Goal: Transaction & Acquisition: Purchase product/service

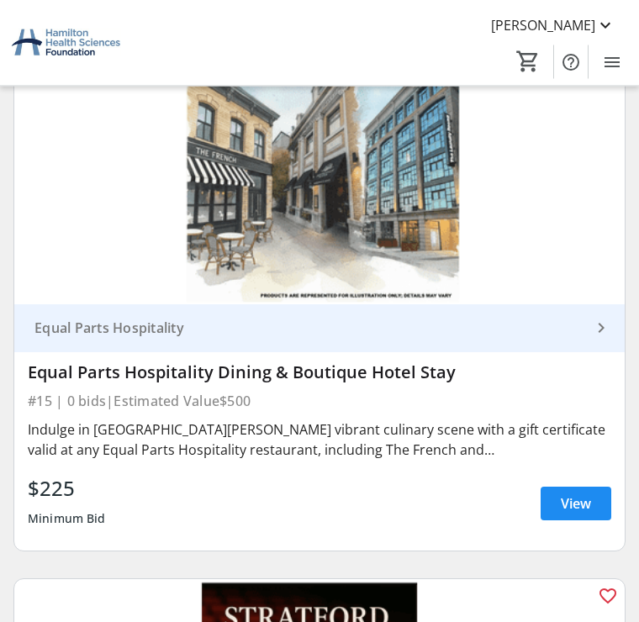
scroll to position [9003, 0]
click at [576, 494] on span "View" at bounding box center [576, 504] width 30 height 20
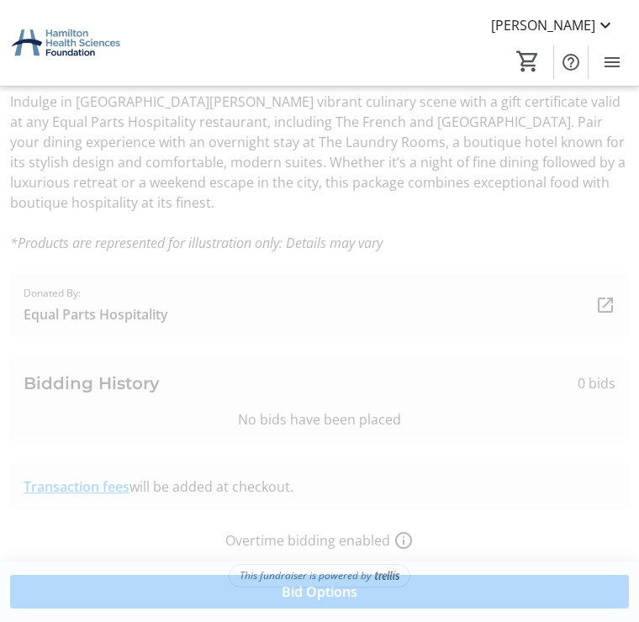
scroll to position [525, 0]
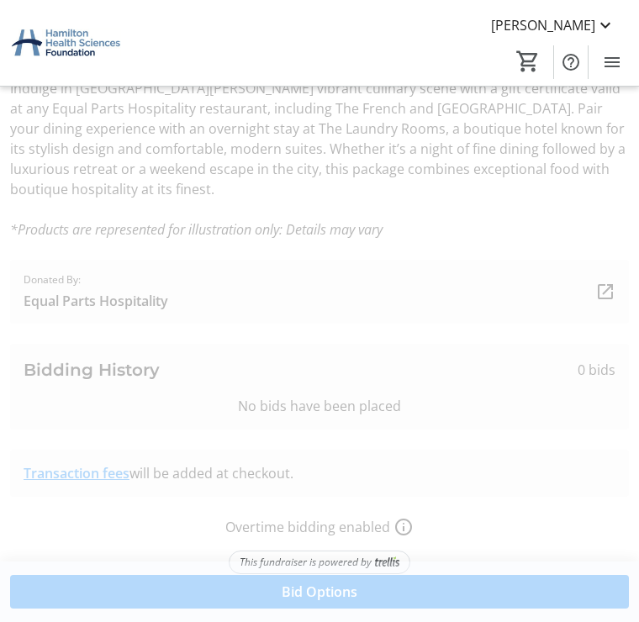
click at [335, 602] on span "Bid Options" at bounding box center [320, 592] width 76 height 20
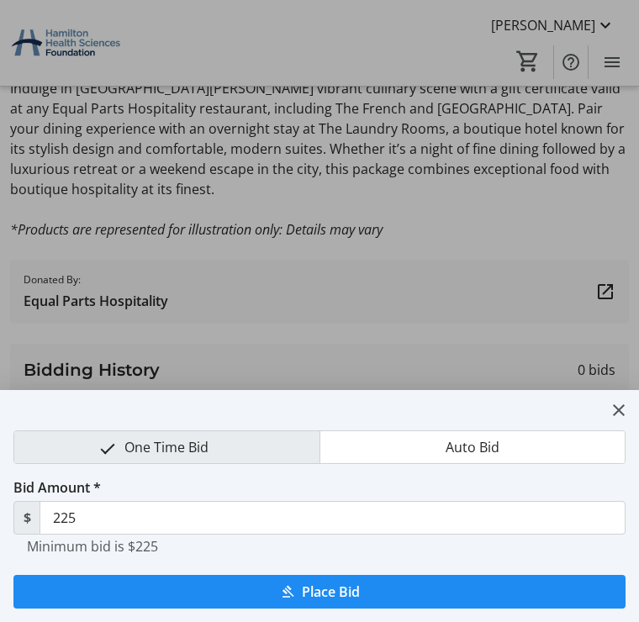
scroll to position [0, 0]
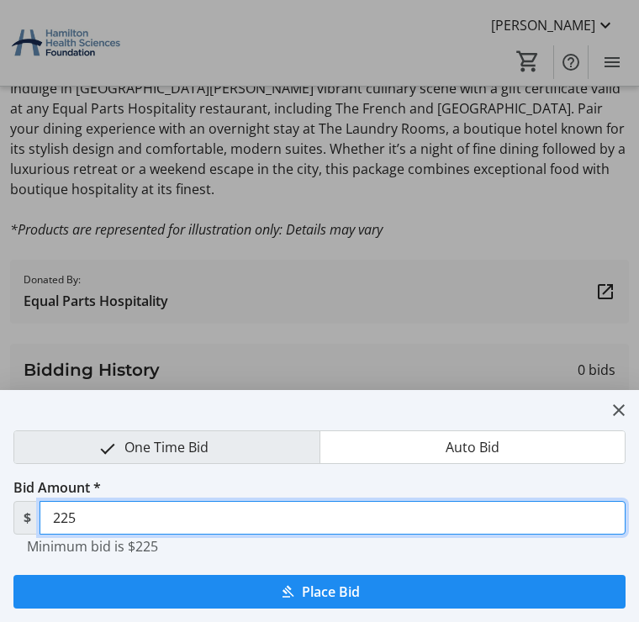
click at [113, 513] on input "225" at bounding box center [333, 518] width 586 height 34
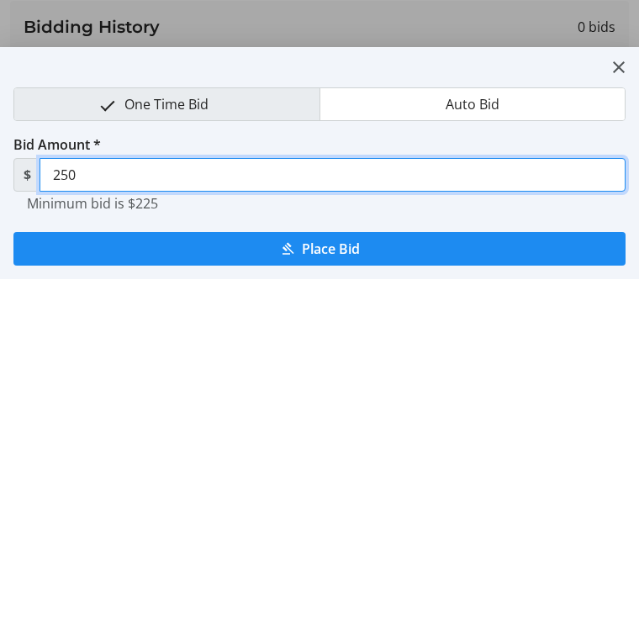
type input "250"
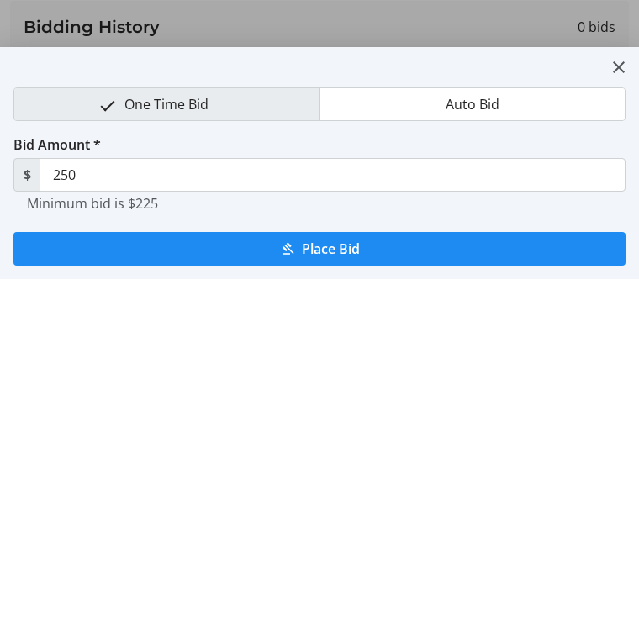
click at [341, 572] on span "submit" at bounding box center [319, 592] width 612 height 40
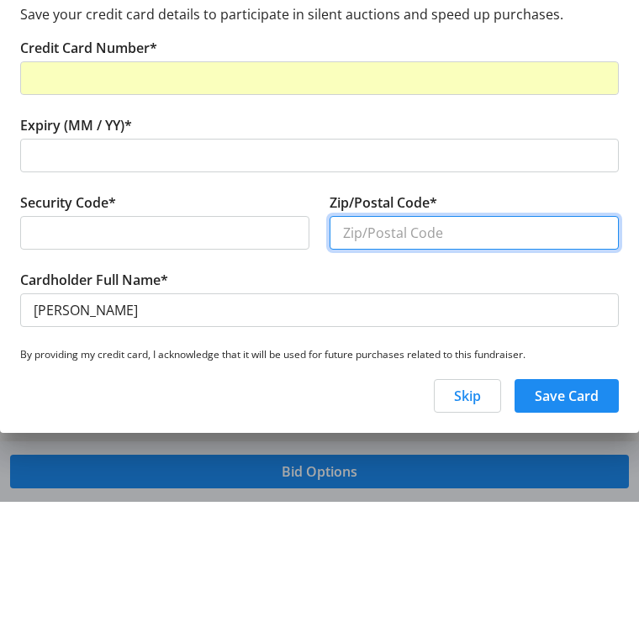
click at [400, 336] on input "Zip/Postal Code*" at bounding box center [474, 353] width 289 height 34
type input "L0S1J1"
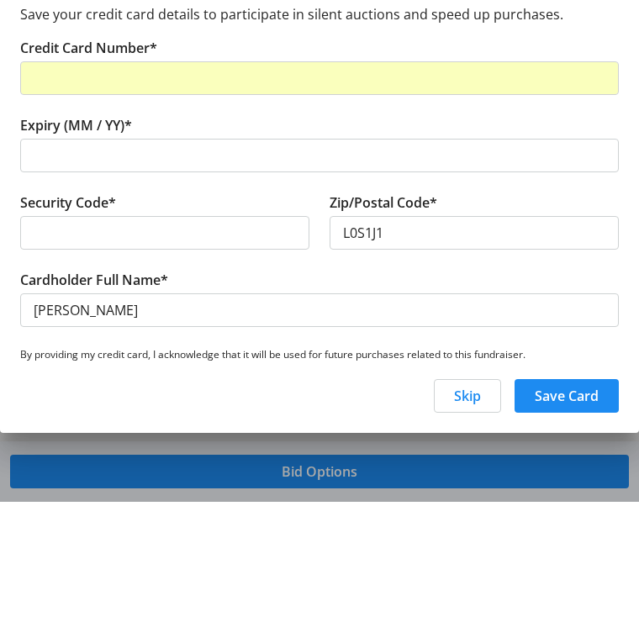
scroll to position [120, 0]
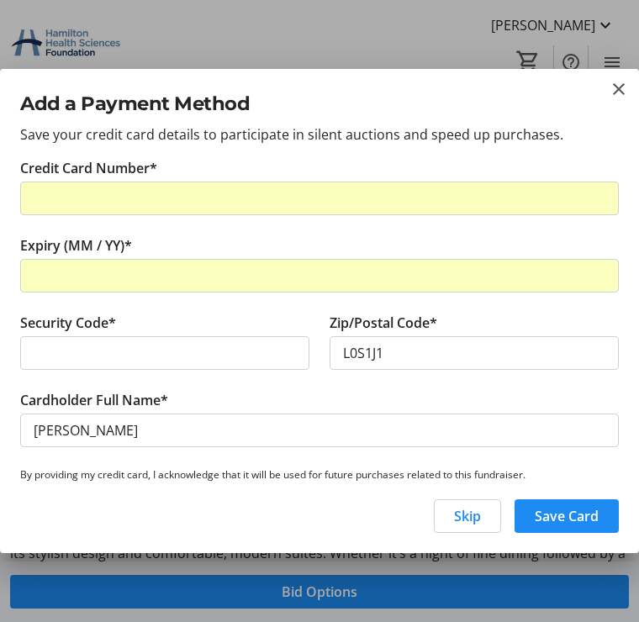
click at [104, 355] on div at bounding box center [164, 353] width 289 height 34
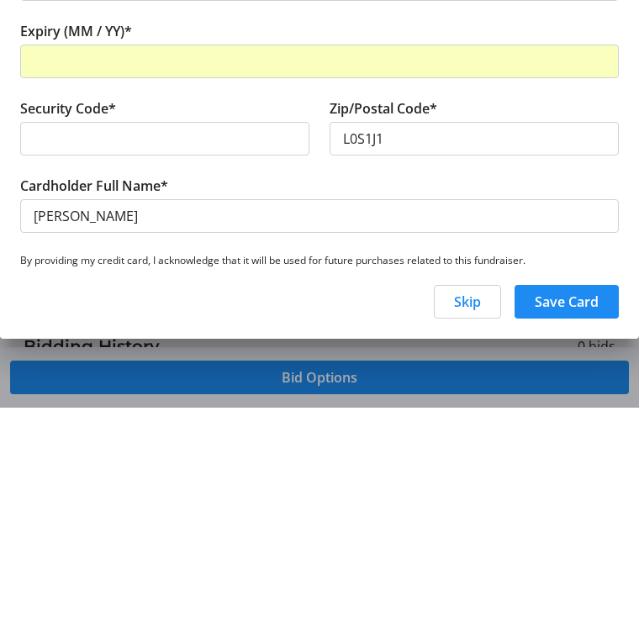
scroll to position [525, 0]
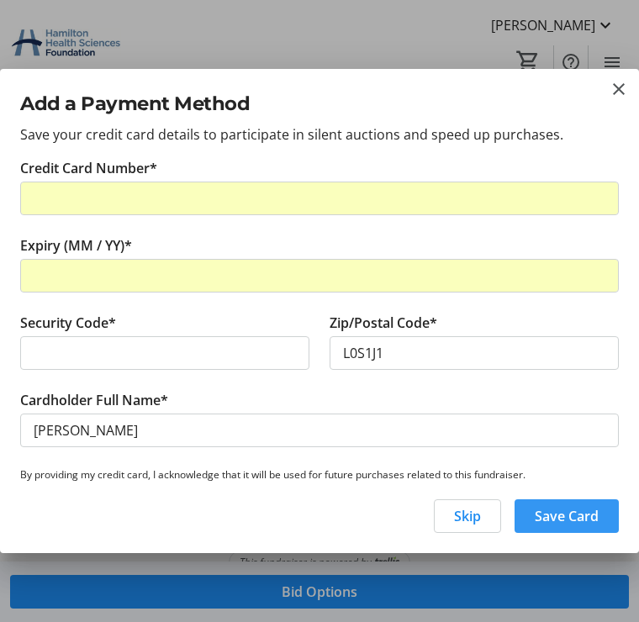
click at [560, 527] on span "Save Card" at bounding box center [567, 516] width 64 height 20
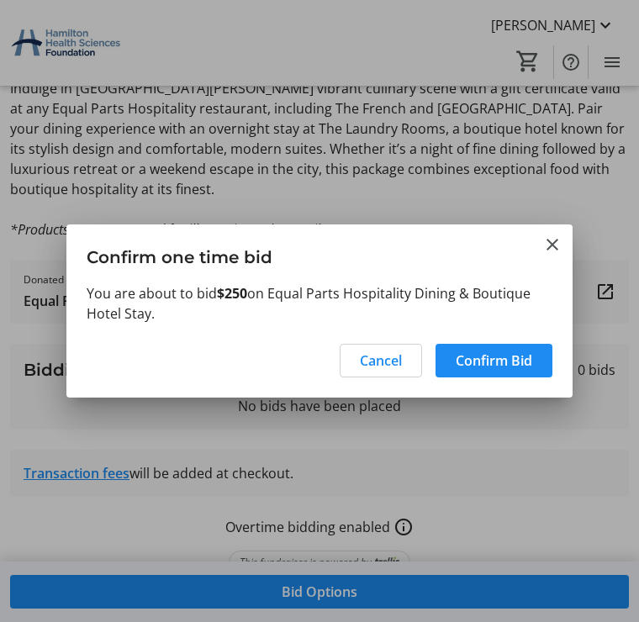
scroll to position [0, 0]
click at [503, 363] on span "Confirm Bid" at bounding box center [494, 361] width 77 height 20
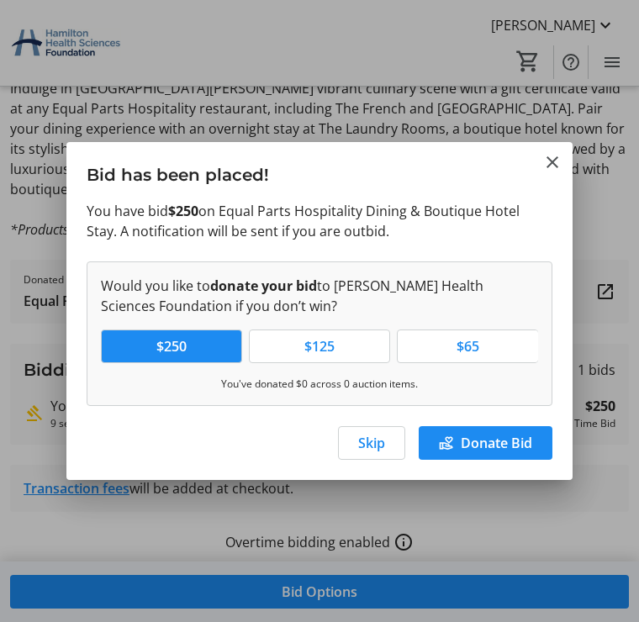
click at [369, 440] on span "Skip" at bounding box center [371, 443] width 27 height 20
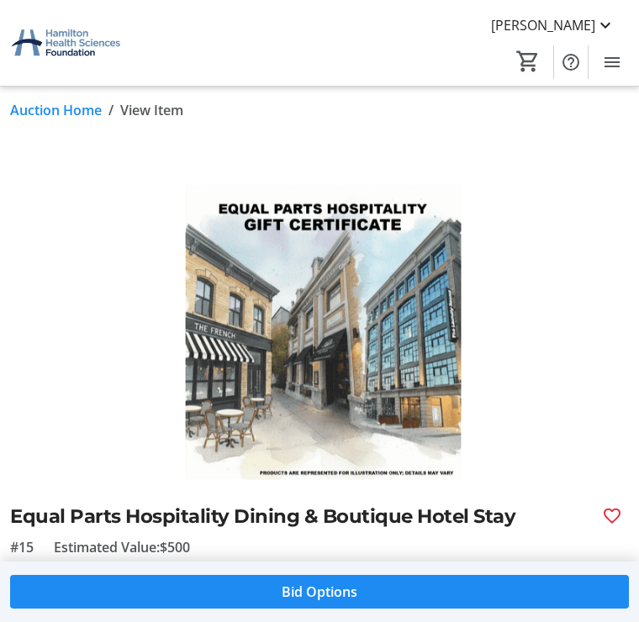
scroll to position [525, 0]
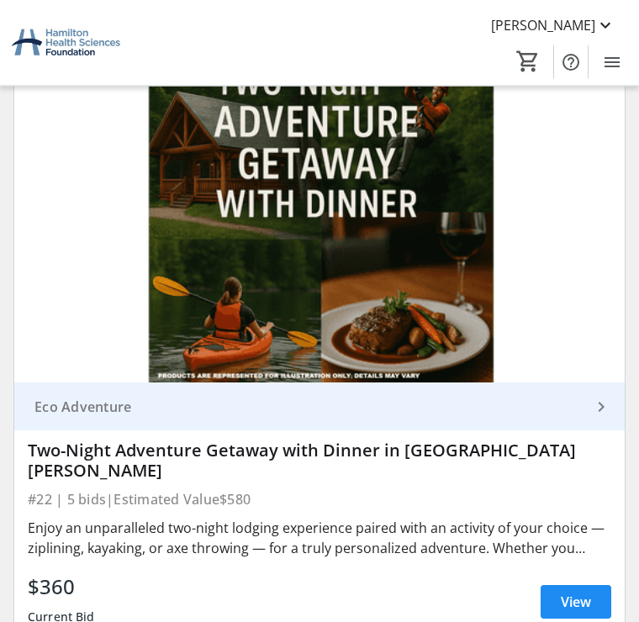
scroll to position [13275, 0]
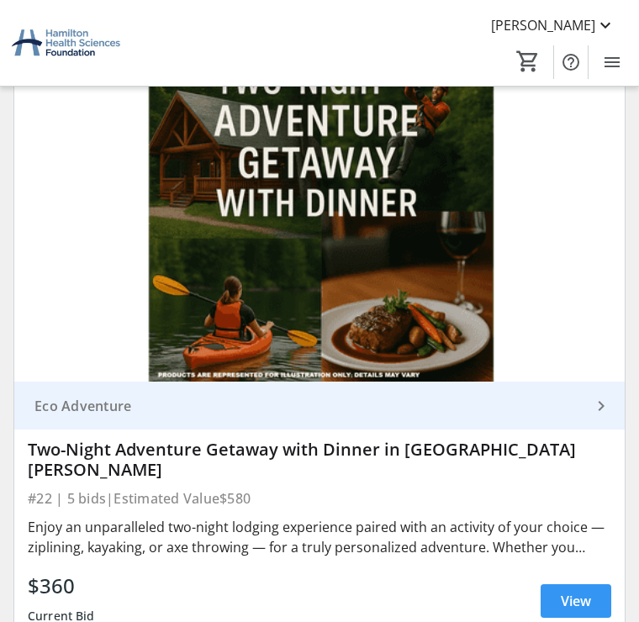
click at [588, 591] on span "View" at bounding box center [576, 601] width 30 height 20
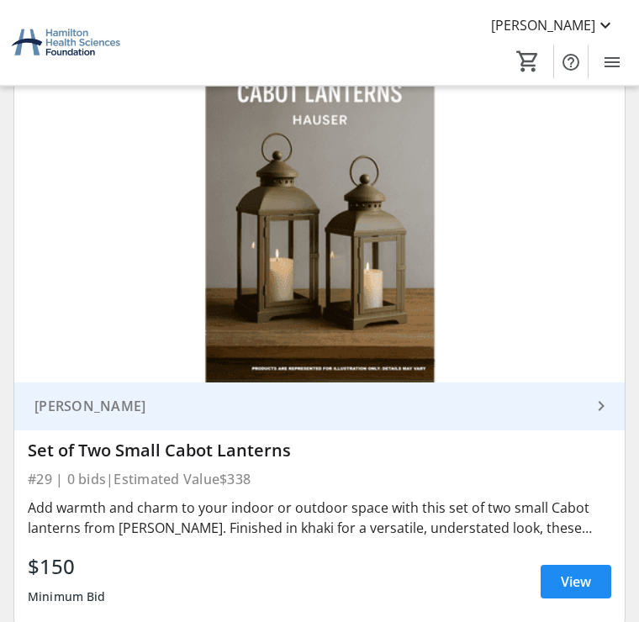
scroll to position [17625, 0]
click at [573, 572] on span "View" at bounding box center [576, 582] width 30 height 20
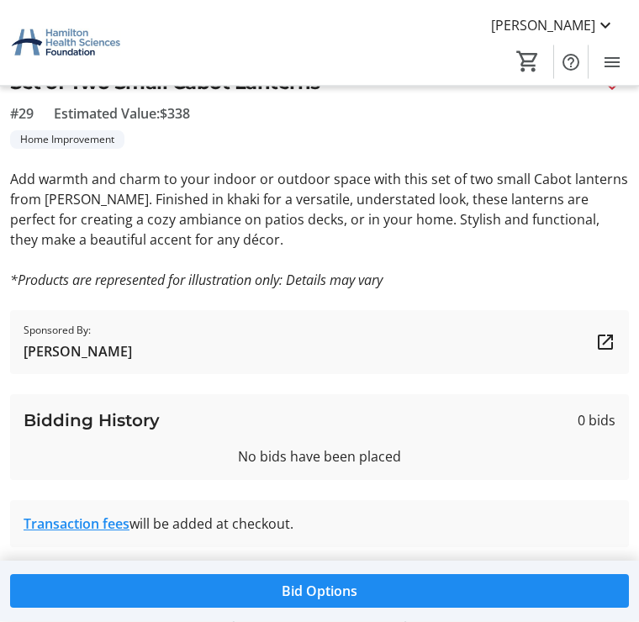
scroll to position [485, 0]
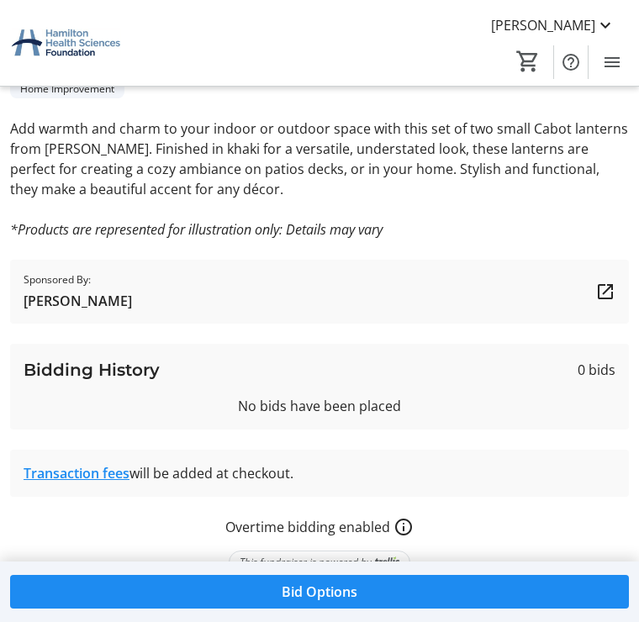
click at [365, 612] on span at bounding box center [319, 592] width 619 height 40
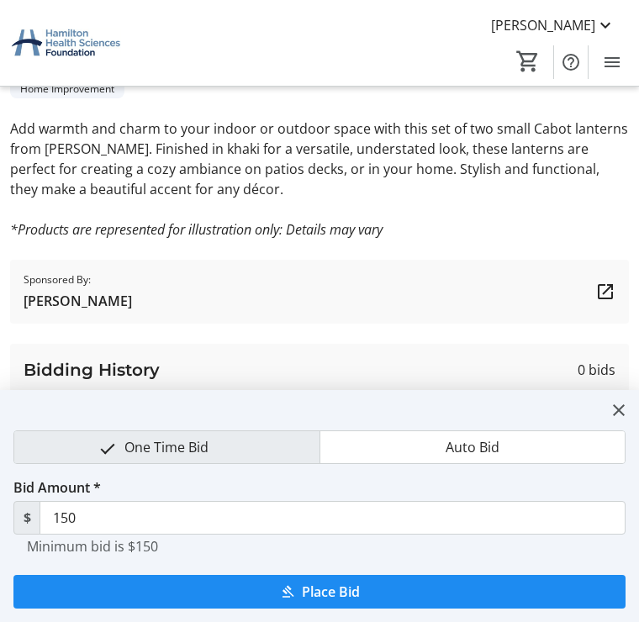
scroll to position [0, 0]
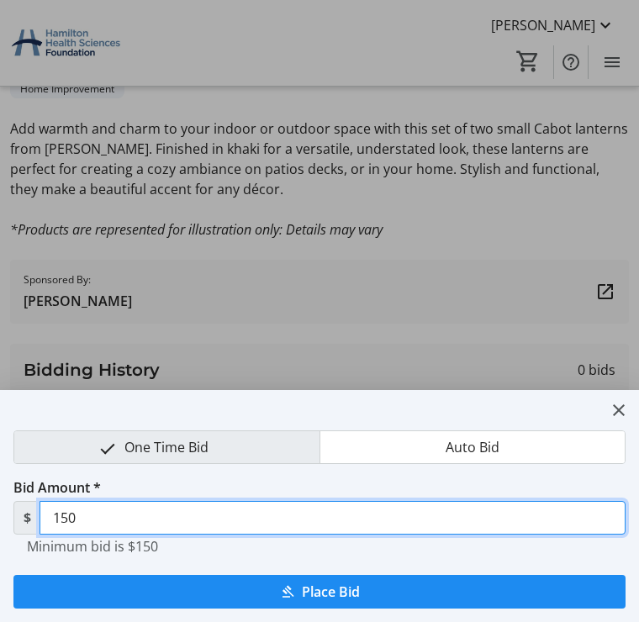
click at [106, 513] on input "150" at bounding box center [333, 518] width 586 height 34
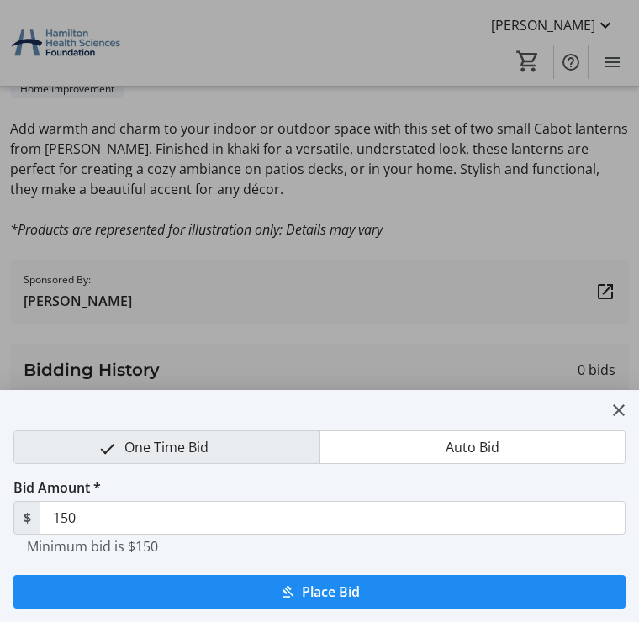
click at [369, 595] on span "submit" at bounding box center [319, 592] width 612 height 40
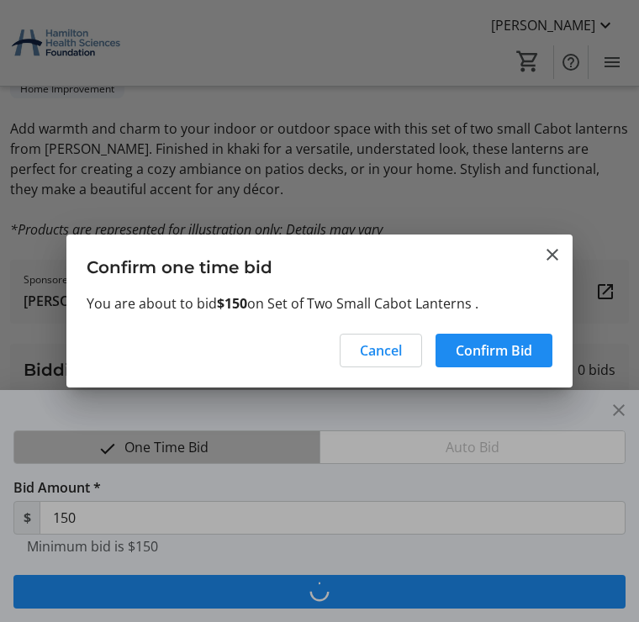
click at [506, 352] on span "Confirm Bid" at bounding box center [494, 351] width 77 height 20
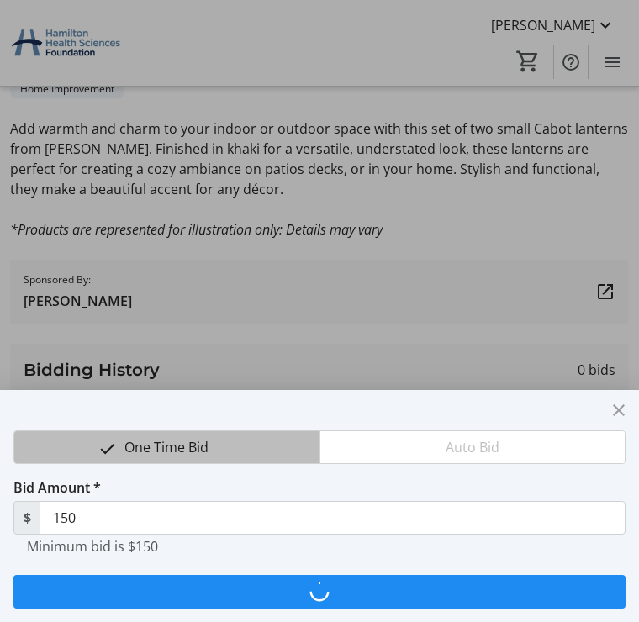
type input "165"
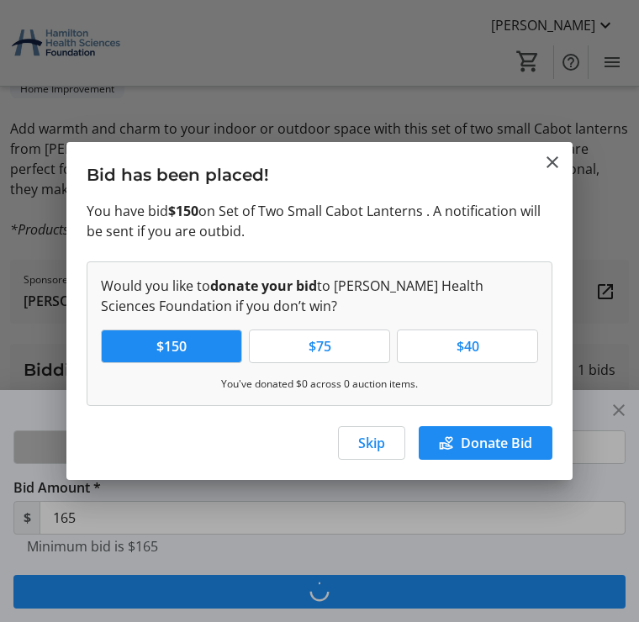
click at [384, 435] on span "Skip" at bounding box center [371, 443] width 27 height 20
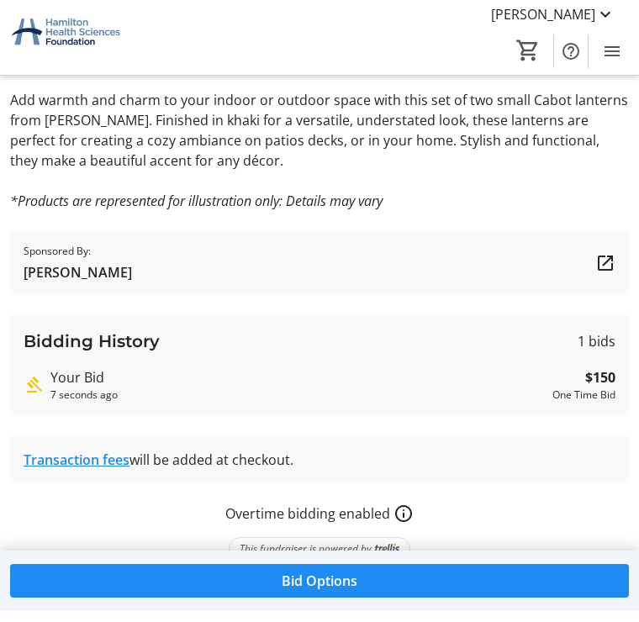
scroll to position [500, 0]
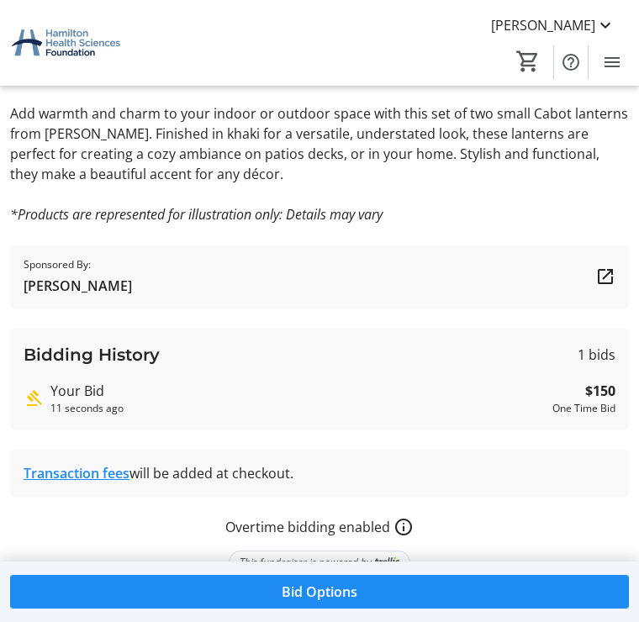
click at [362, 612] on span at bounding box center [319, 592] width 619 height 40
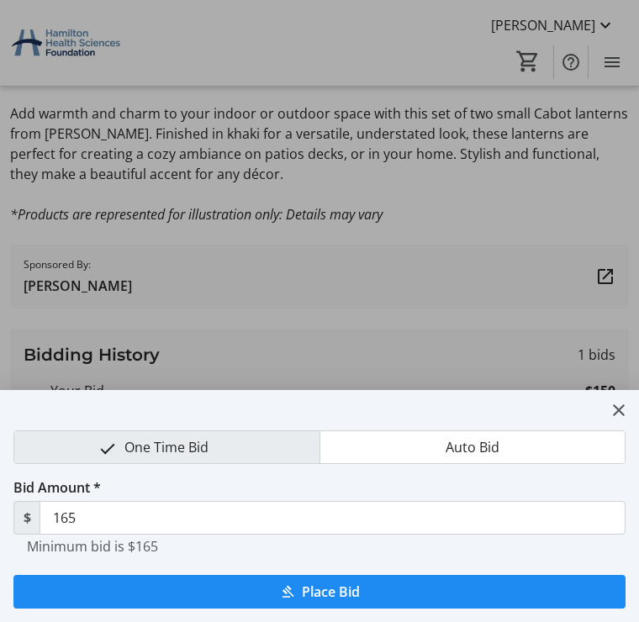
click at [347, 594] on span "Place Bid" at bounding box center [331, 592] width 58 height 20
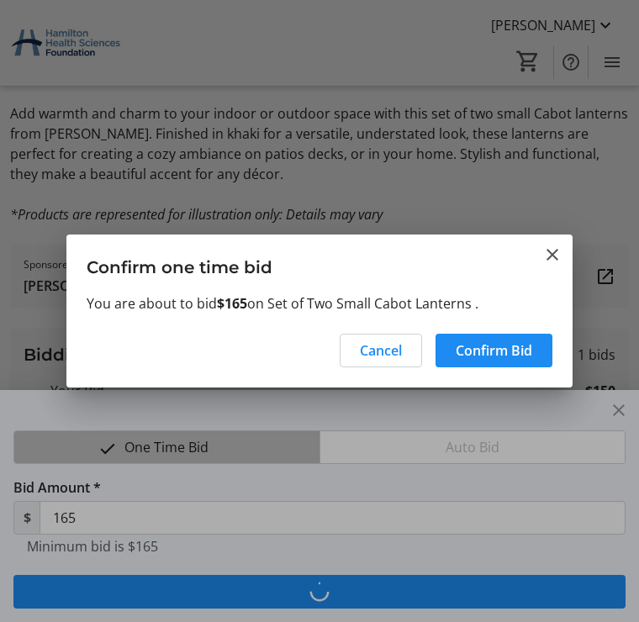
click at [506, 354] on span "Confirm Bid" at bounding box center [494, 351] width 77 height 20
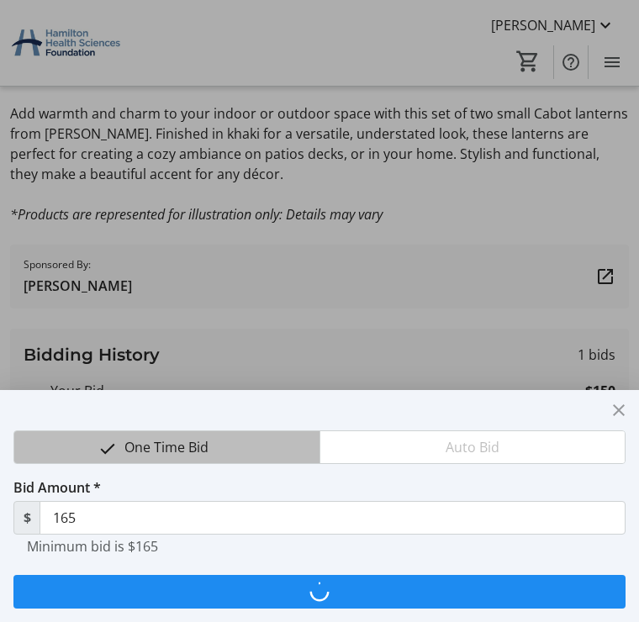
type input "180"
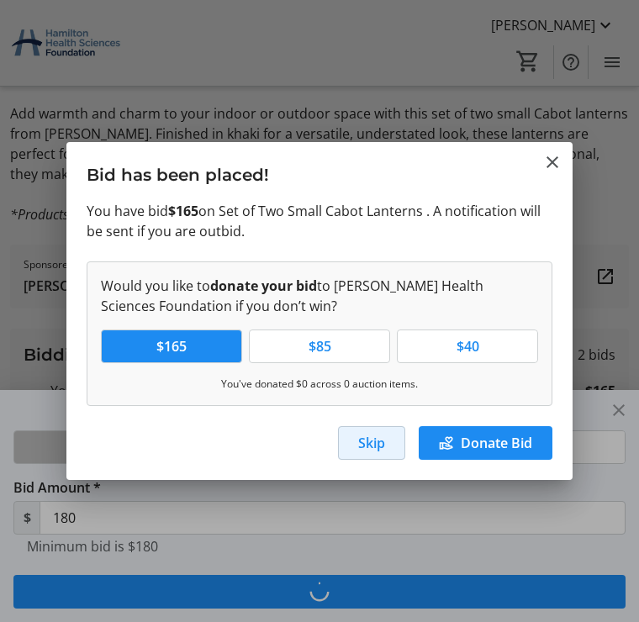
click at [383, 437] on span "Skip" at bounding box center [371, 443] width 27 height 20
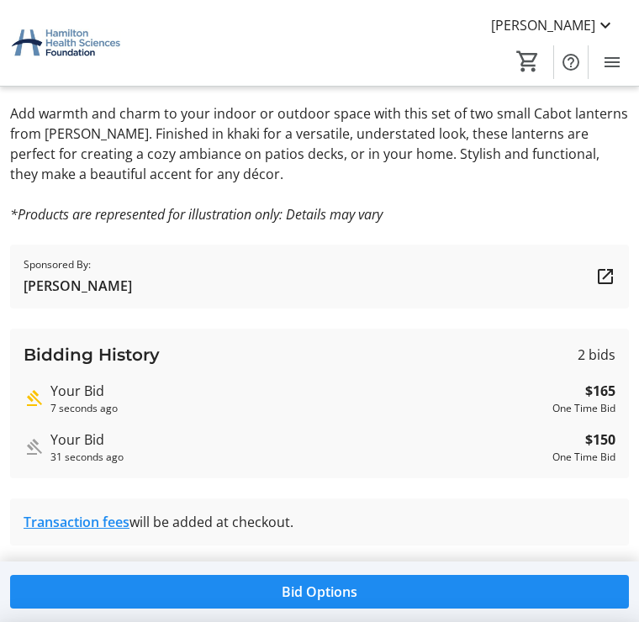
scroll to position [500, 0]
click at [601, 448] on strong "$150" at bounding box center [600, 440] width 30 height 20
click at [601, 397] on strong "$165" at bounding box center [600, 391] width 30 height 20
click at [311, 604] on span at bounding box center [319, 592] width 619 height 40
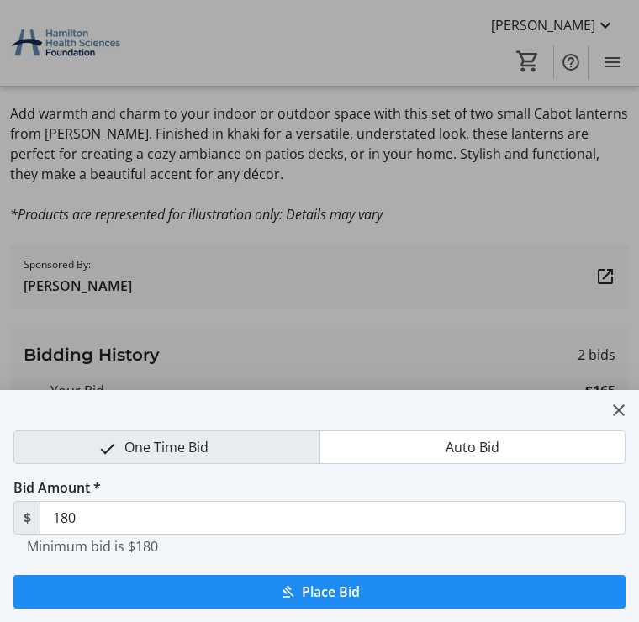
click at [634, 402] on mat-bottom-sheet-container "One Time Bid Auto Bid Bid Amount * $ 180 Minimum bid is $180 Place Bid" at bounding box center [319, 506] width 639 height 232
click at [628, 407] on mat-icon "close" at bounding box center [619, 410] width 20 height 20
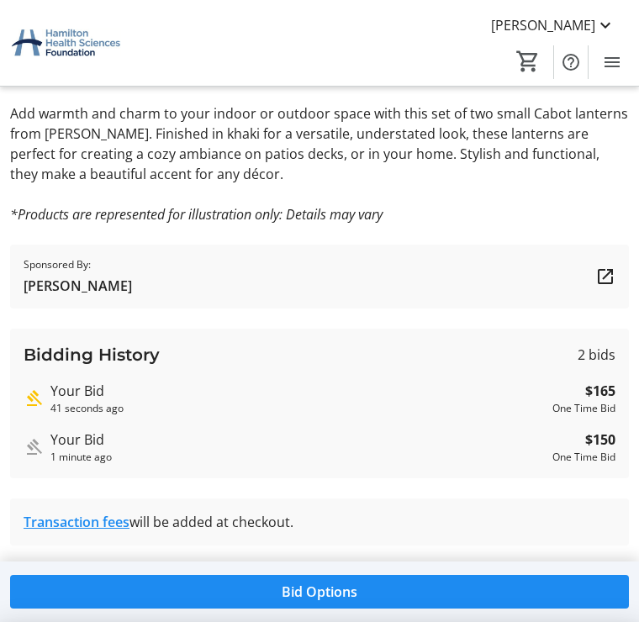
scroll to position [500, 0]
click at [604, 393] on strong "$165" at bounding box center [600, 391] width 30 height 20
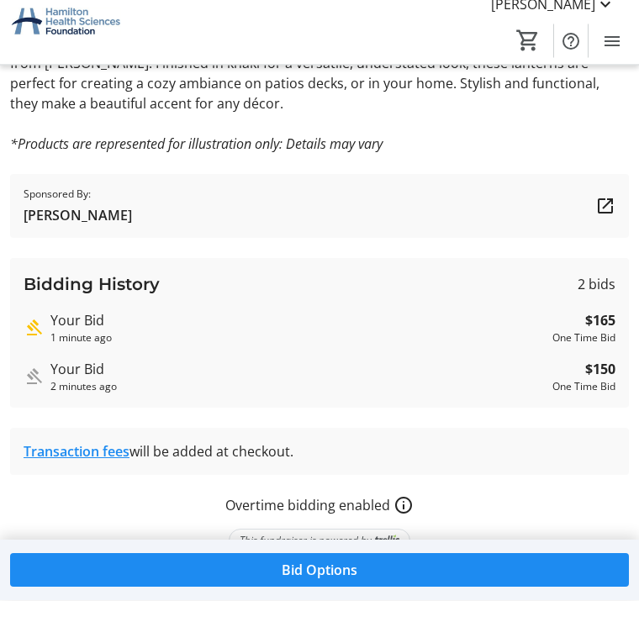
scroll to position [548, 0]
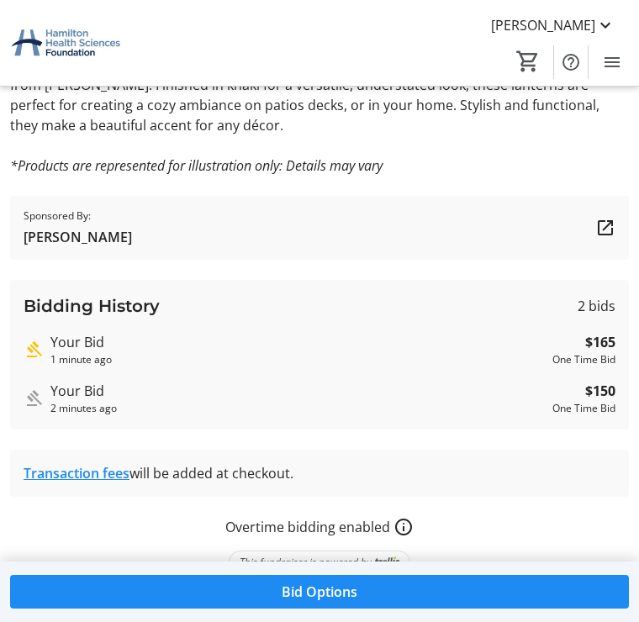
click at [610, 347] on strong "$165" at bounding box center [600, 342] width 30 height 20
click at [572, 67] on mat-icon "Help" at bounding box center [571, 62] width 20 height 20
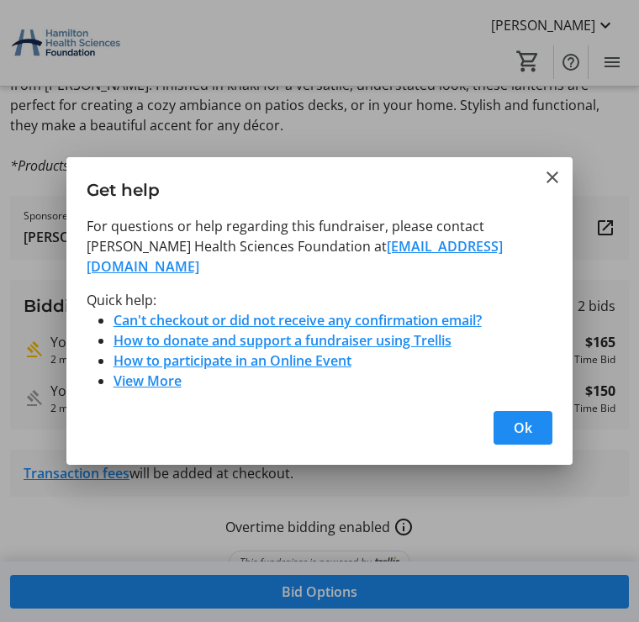
click at [172, 375] on link "View More" at bounding box center [148, 381] width 68 height 19
click at [527, 420] on span "Ok" at bounding box center [523, 428] width 19 height 20
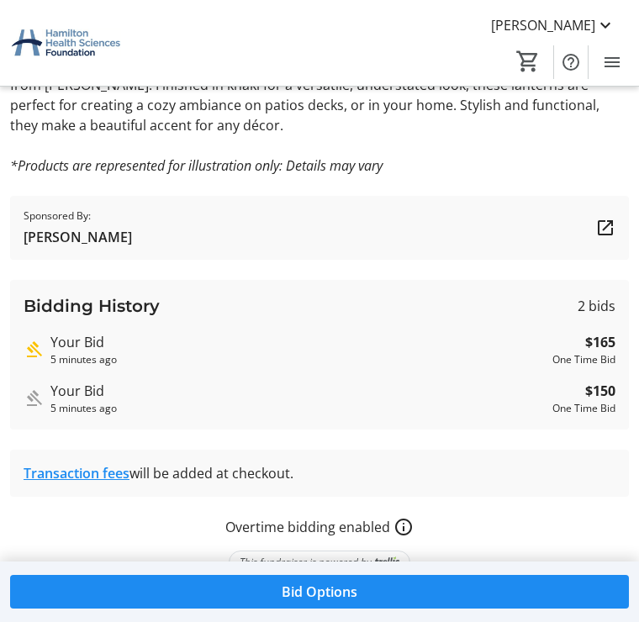
click at [30, 344] on mat-icon "Highest bid" at bounding box center [34, 350] width 20 height 20
click at [604, 351] on strong "$165" at bounding box center [600, 342] width 30 height 20
click at [95, 342] on div "Your Bid" at bounding box center [297, 342] width 495 height 20
click at [612, 57] on mat-icon "Menu" at bounding box center [612, 62] width 20 height 20
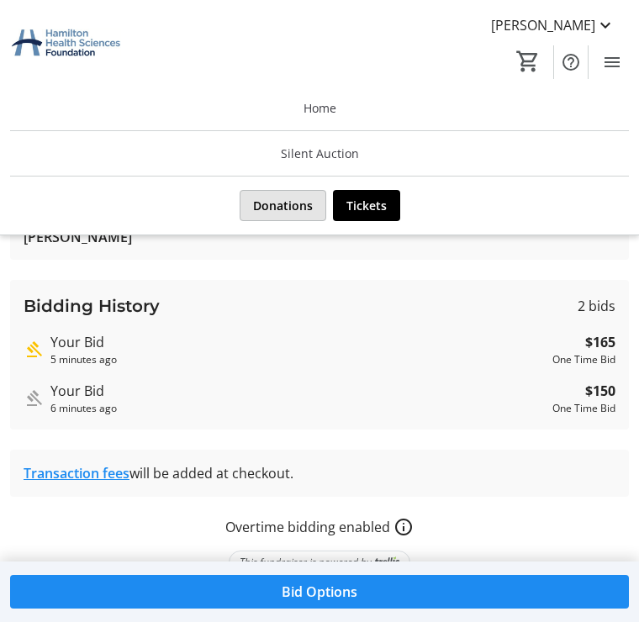
click at [293, 207] on span "Donations" at bounding box center [283, 206] width 60 height 18
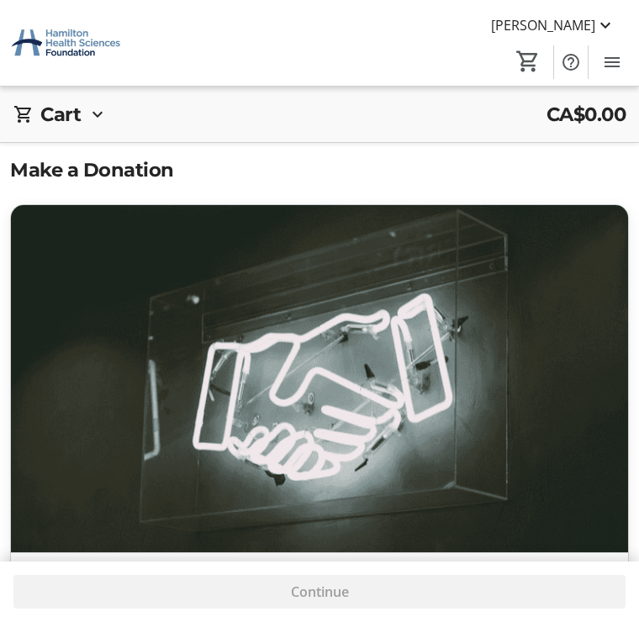
click at [565, 67] on mat-icon "Help" at bounding box center [571, 62] width 20 height 20
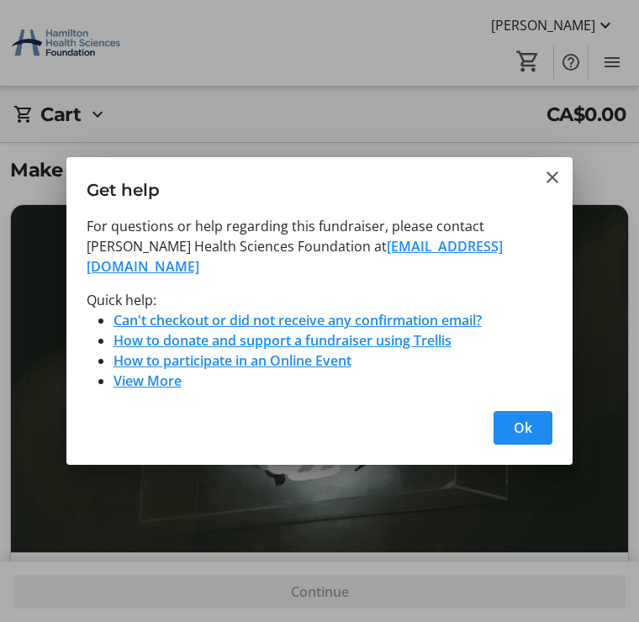
click at [532, 422] on span "Ok" at bounding box center [523, 428] width 19 height 20
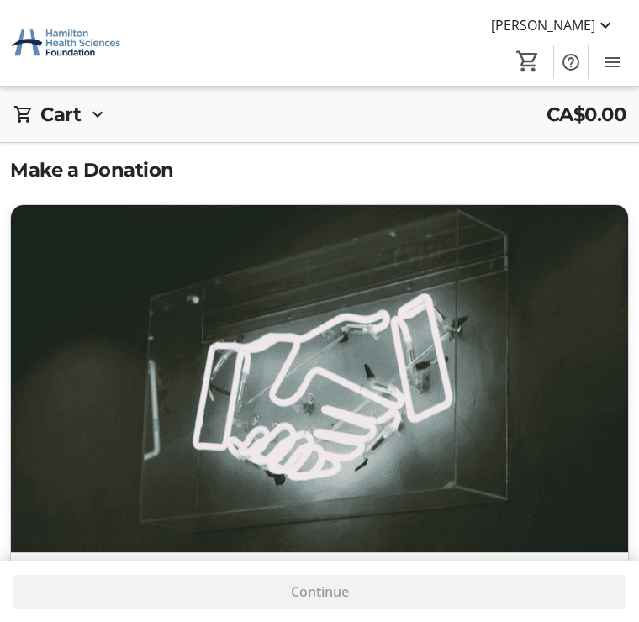
click at [607, 30] on mat-icon at bounding box center [606, 25] width 20 height 20
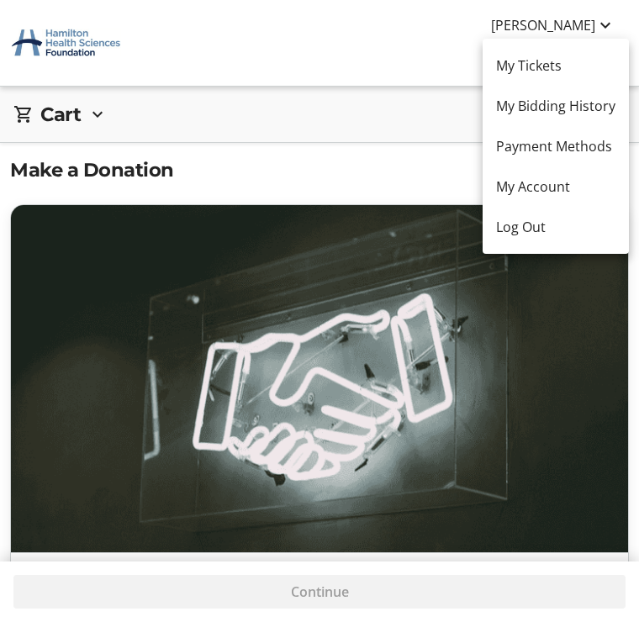
click at [400, 86] on div at bounding box center [319, 311] width 639 height 622
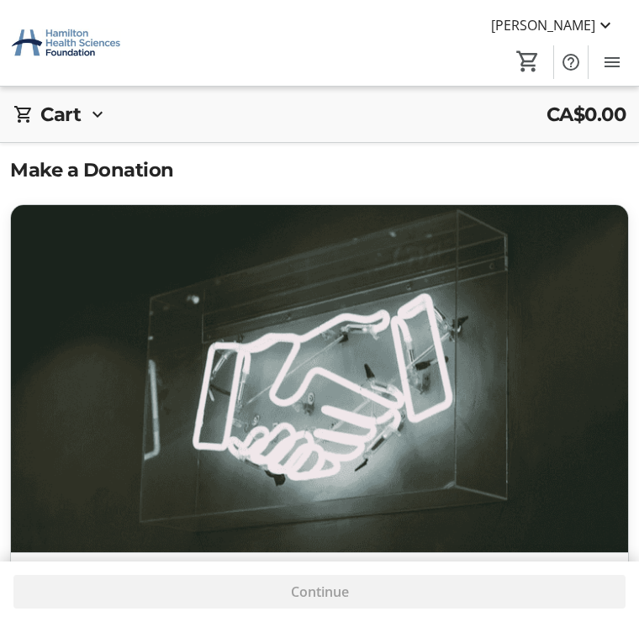
scroll to position [2, 0]
